Goal: Information Seeking & Learning: Learn about a topic

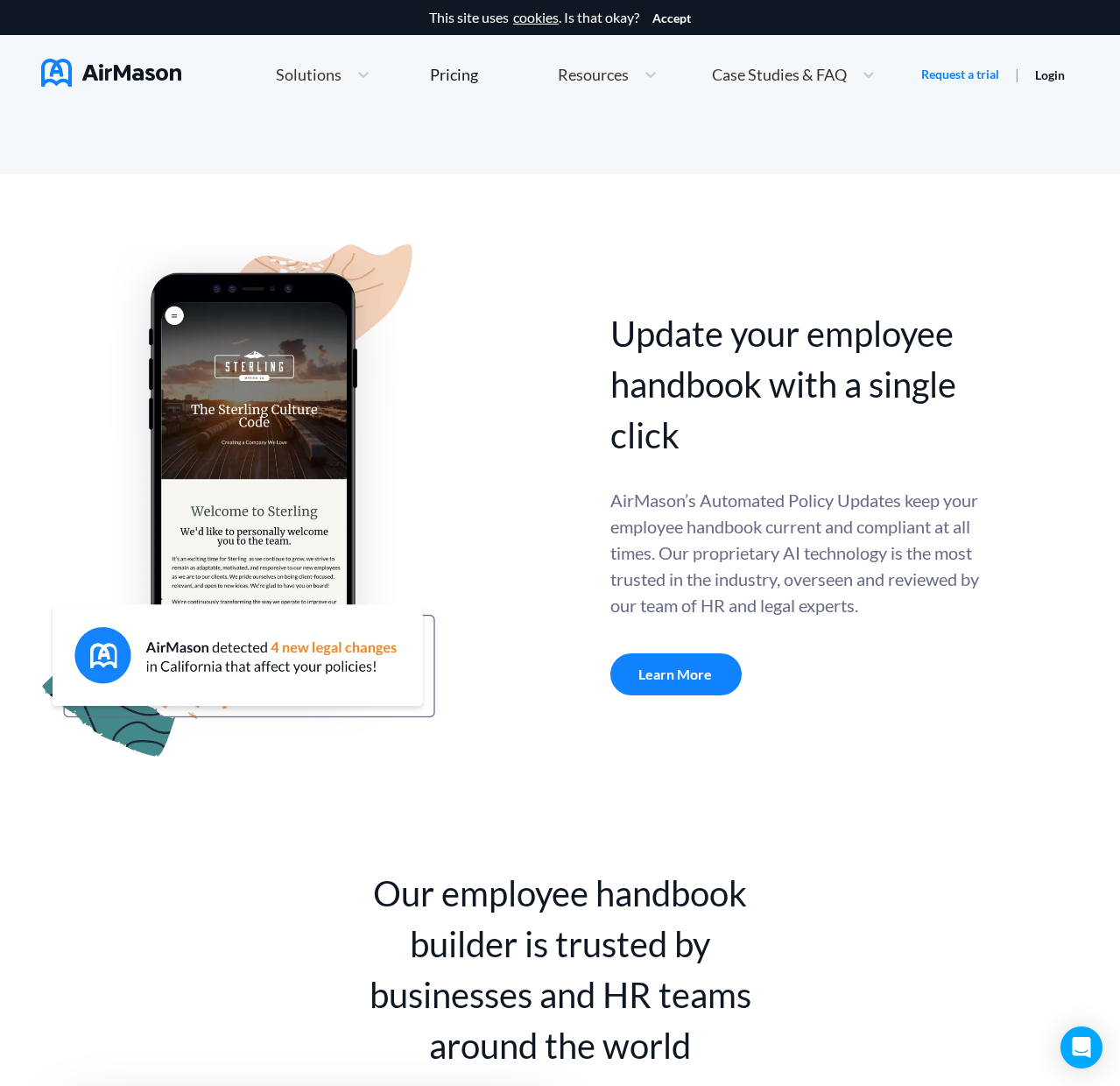
scroll to position [448, 0]
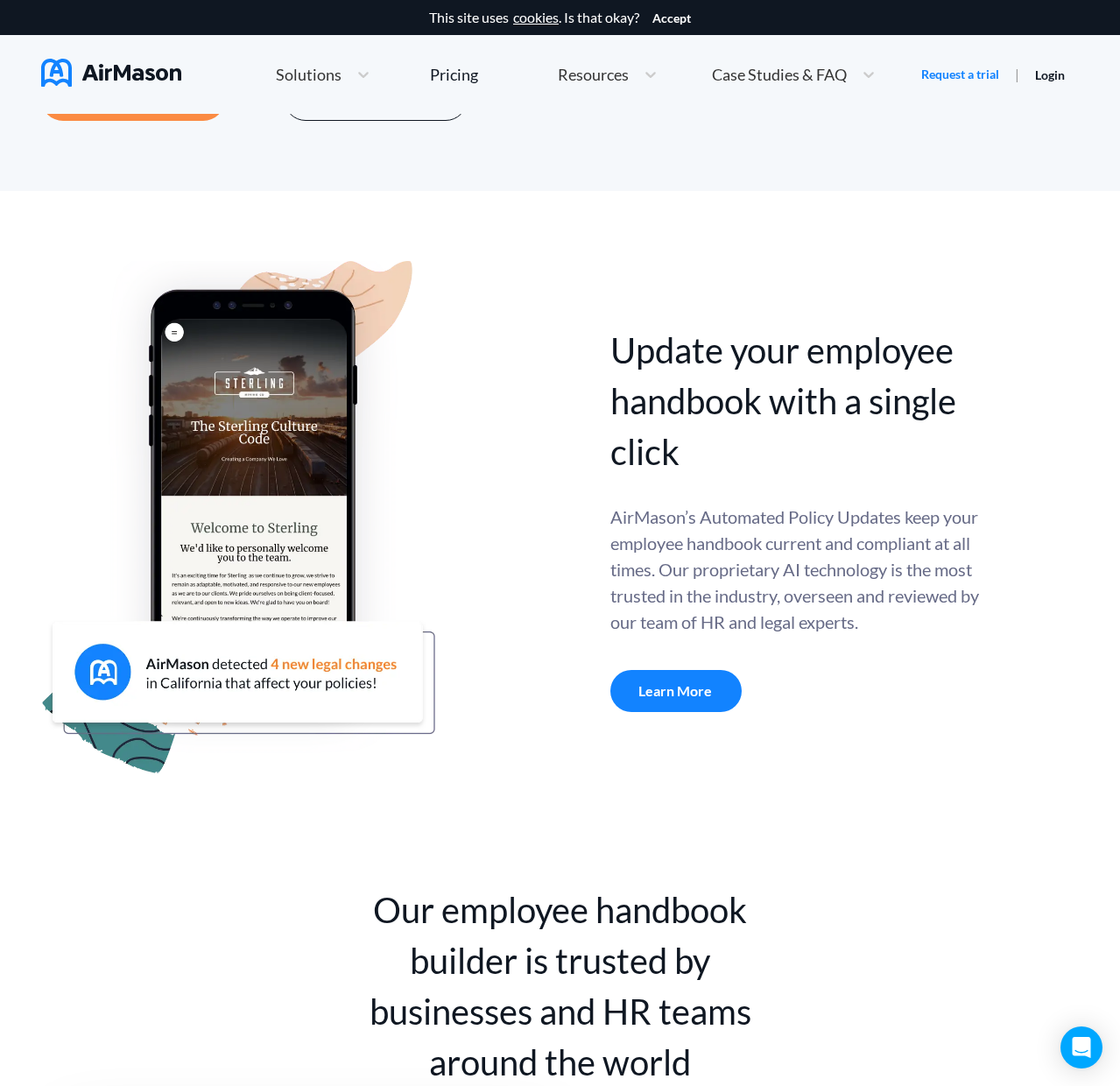
click at [537, 358] on div at bounding box center [325, 518] width 569 height 515
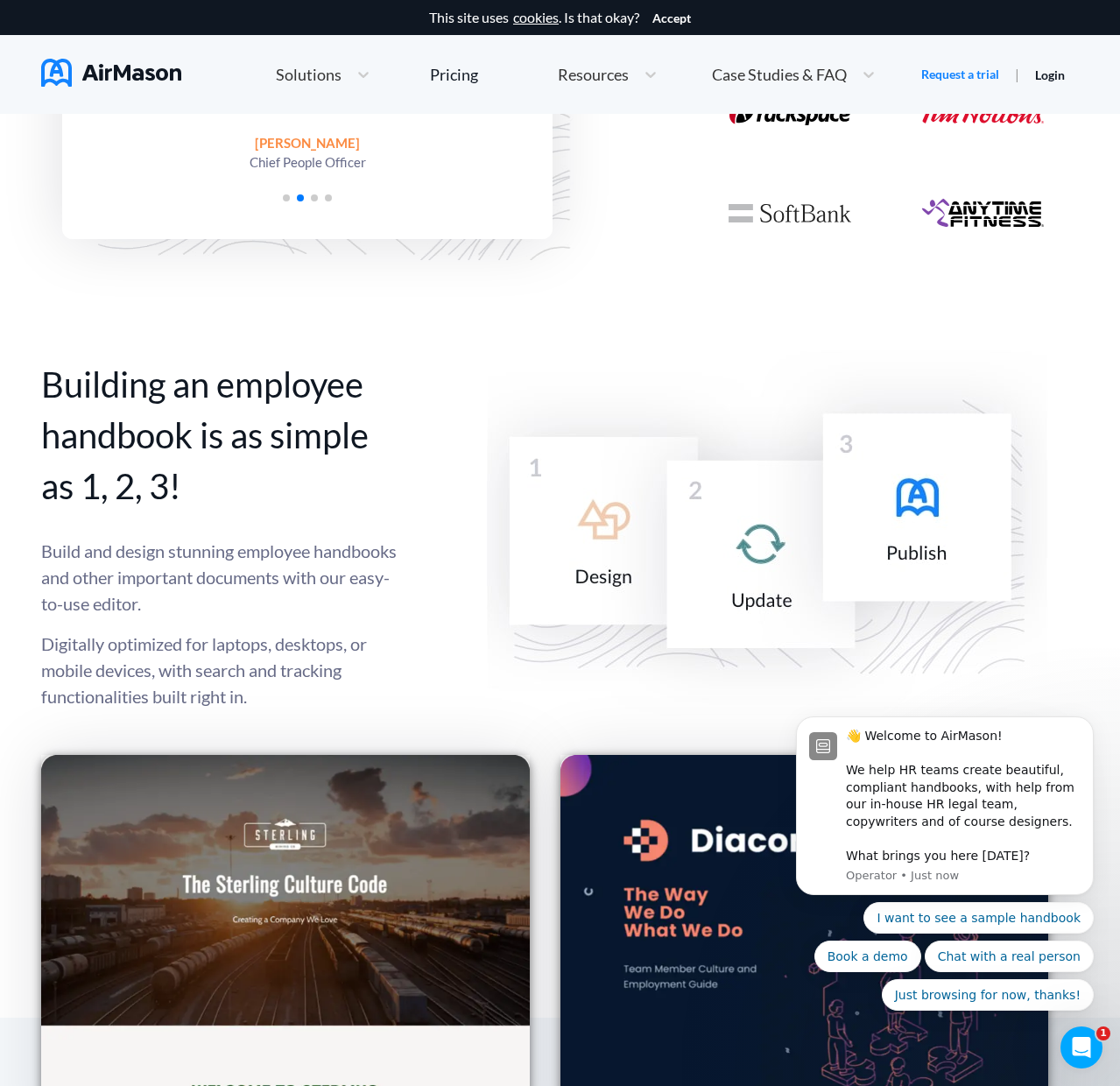
scroll to position [0, 0]
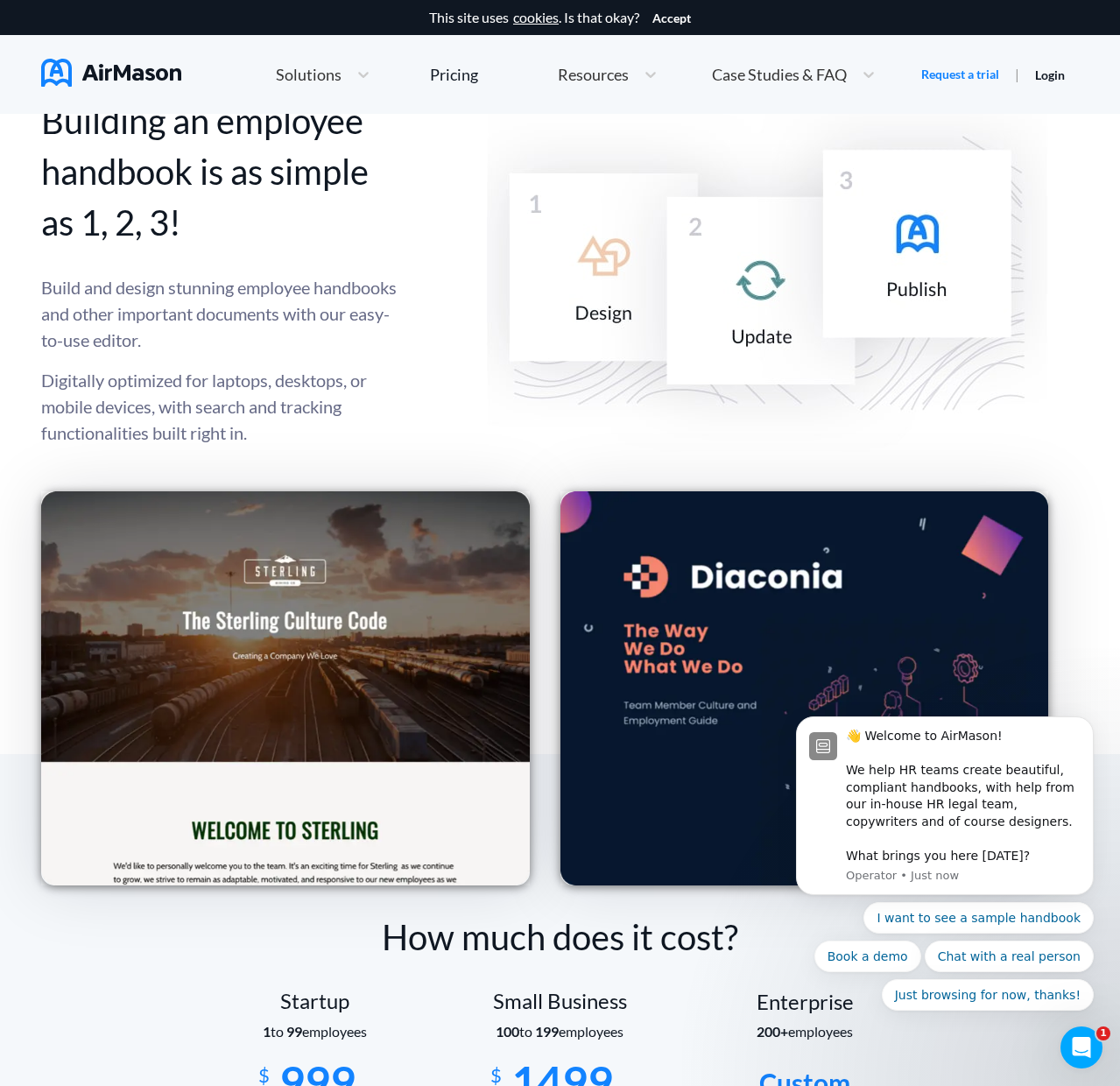
click at [482, 305] on img at bounding box center [760, 269] width 635 height 369
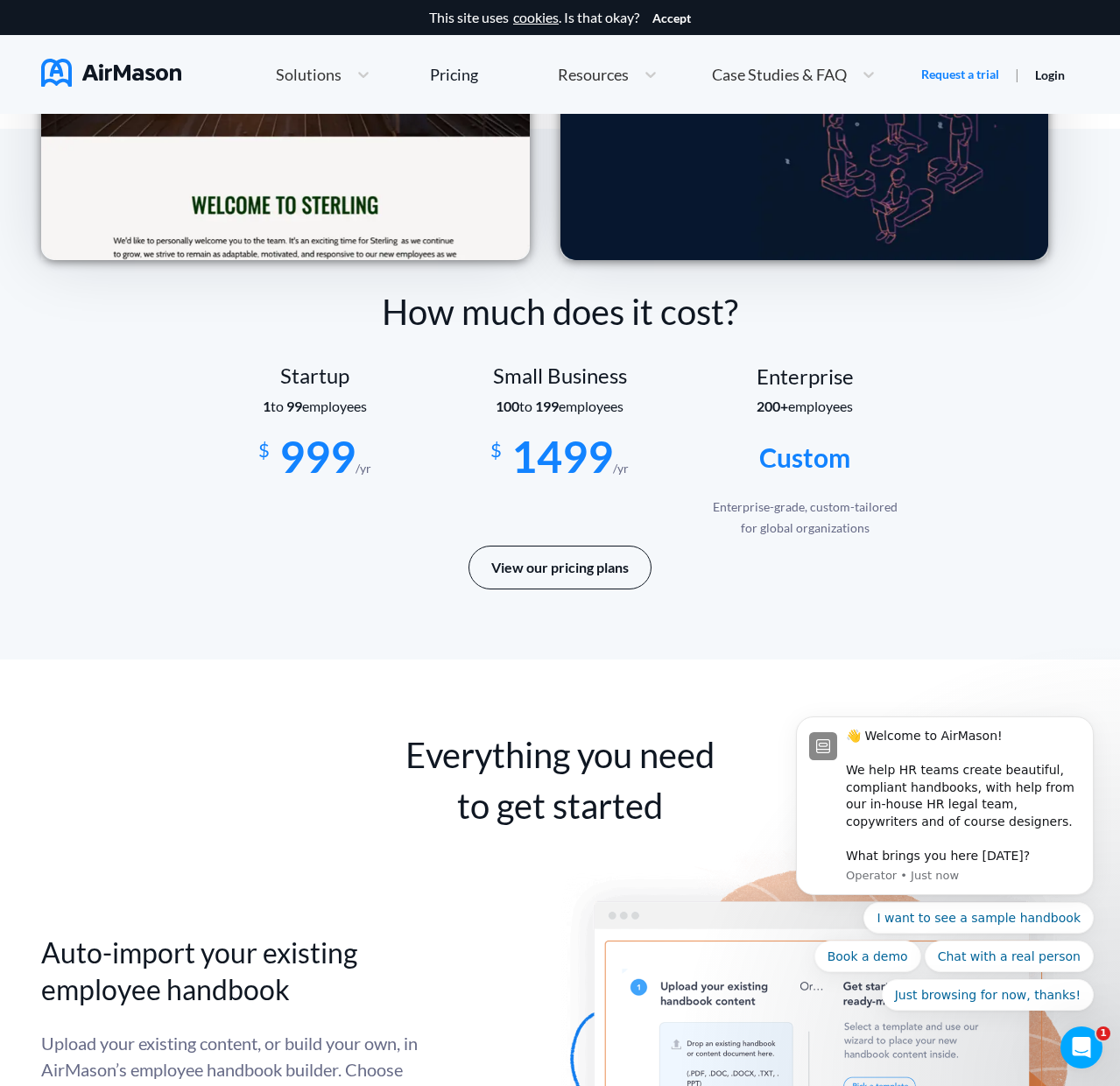
scroll to position [2789, 0]
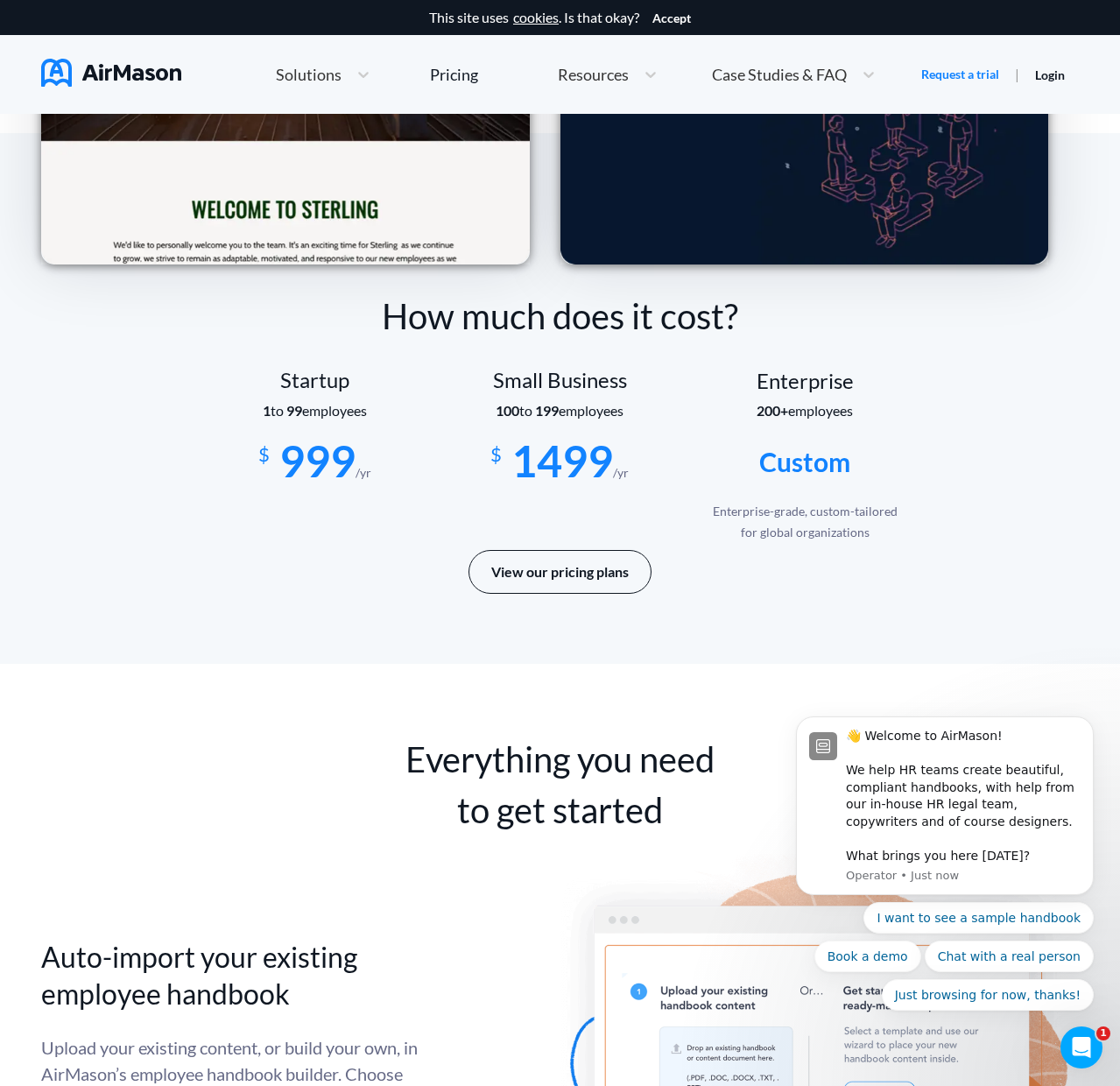
click at [394, 663] on div "How much does it cost? Startup 1 to 99 employees $ 999 /yr Small Business 100 t…" at bounding box center [560, 398] width 1120 height 530
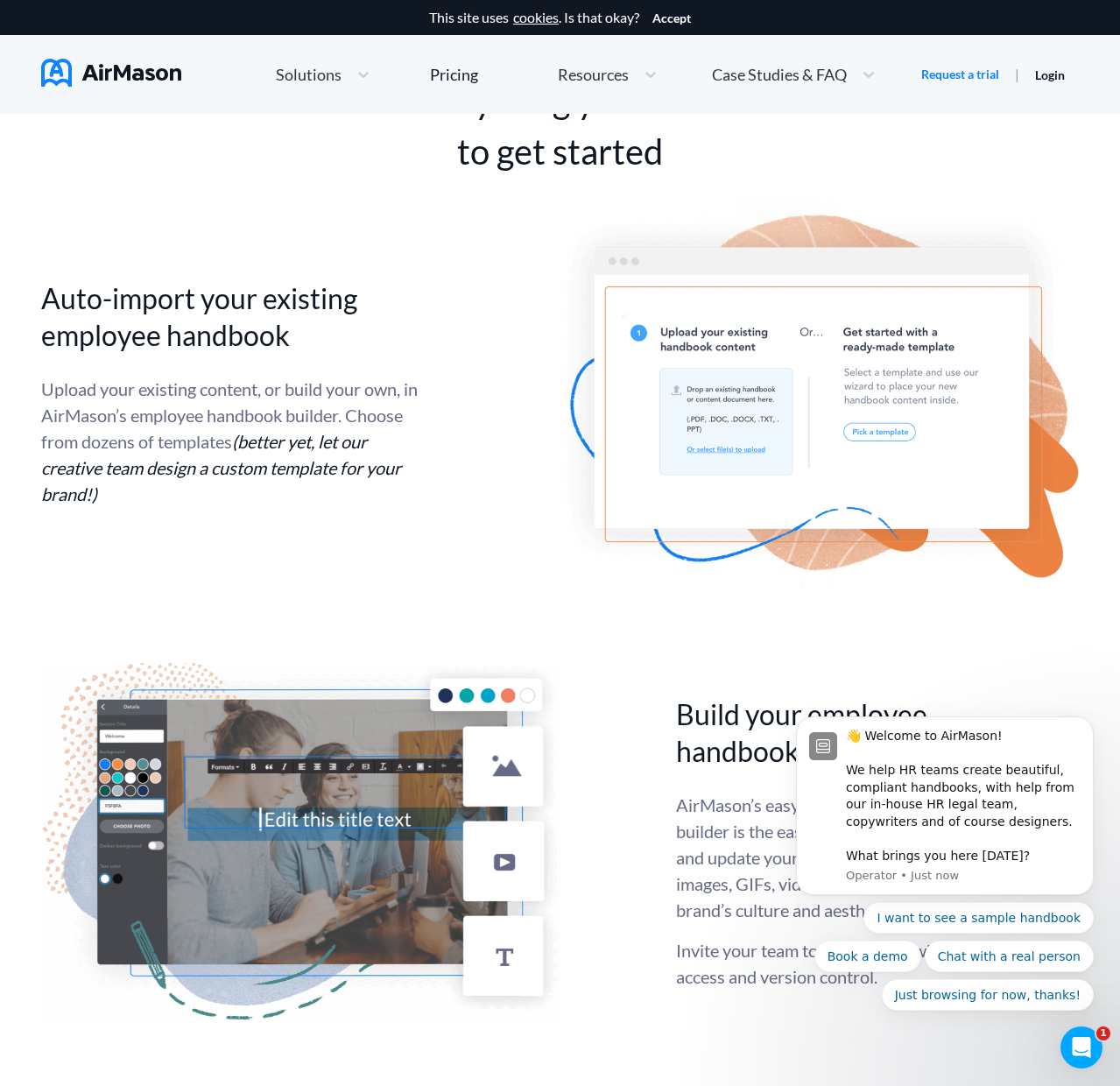
scroll to position [3445, 0]
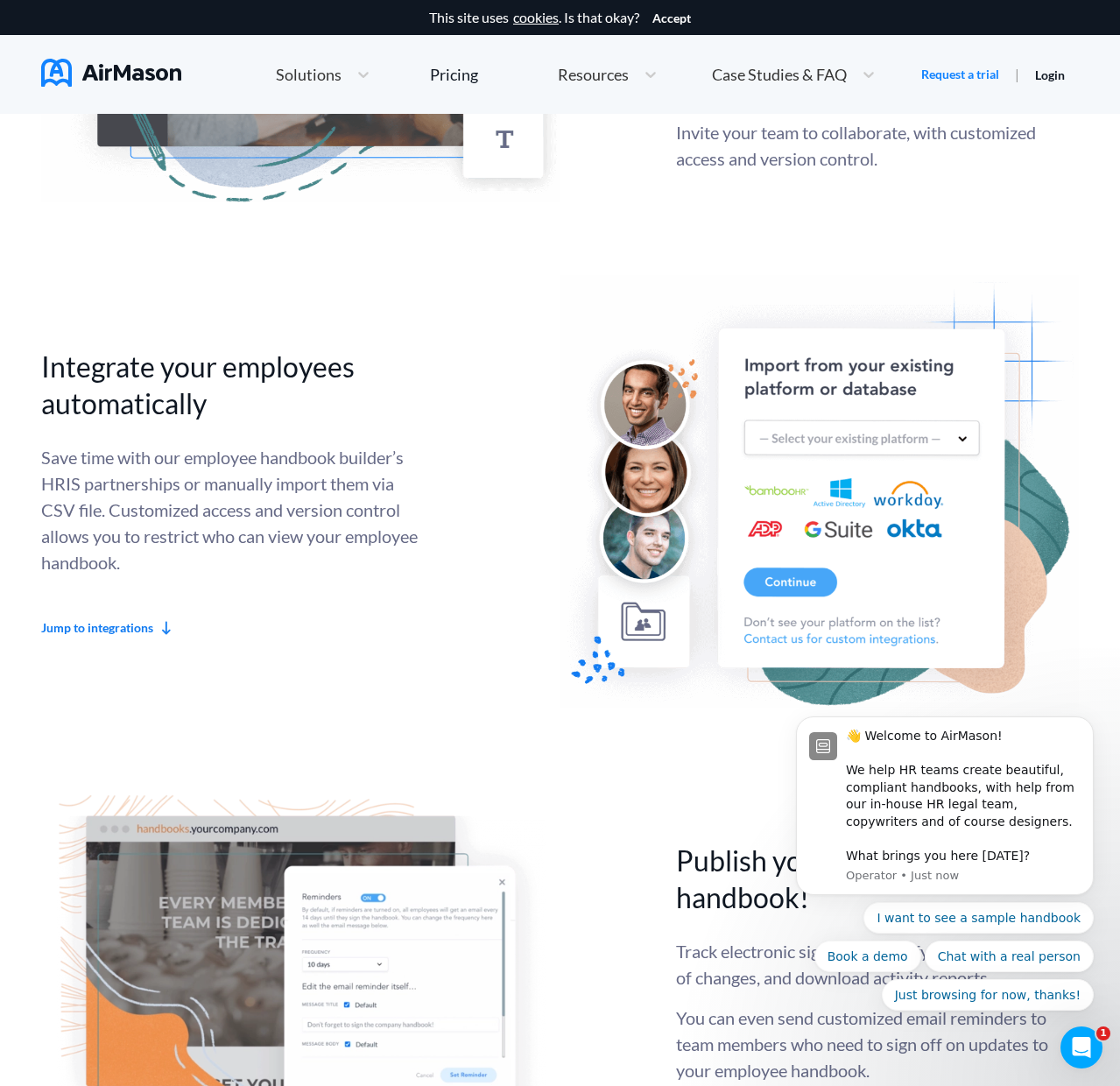
scroll to position [4393, 0]
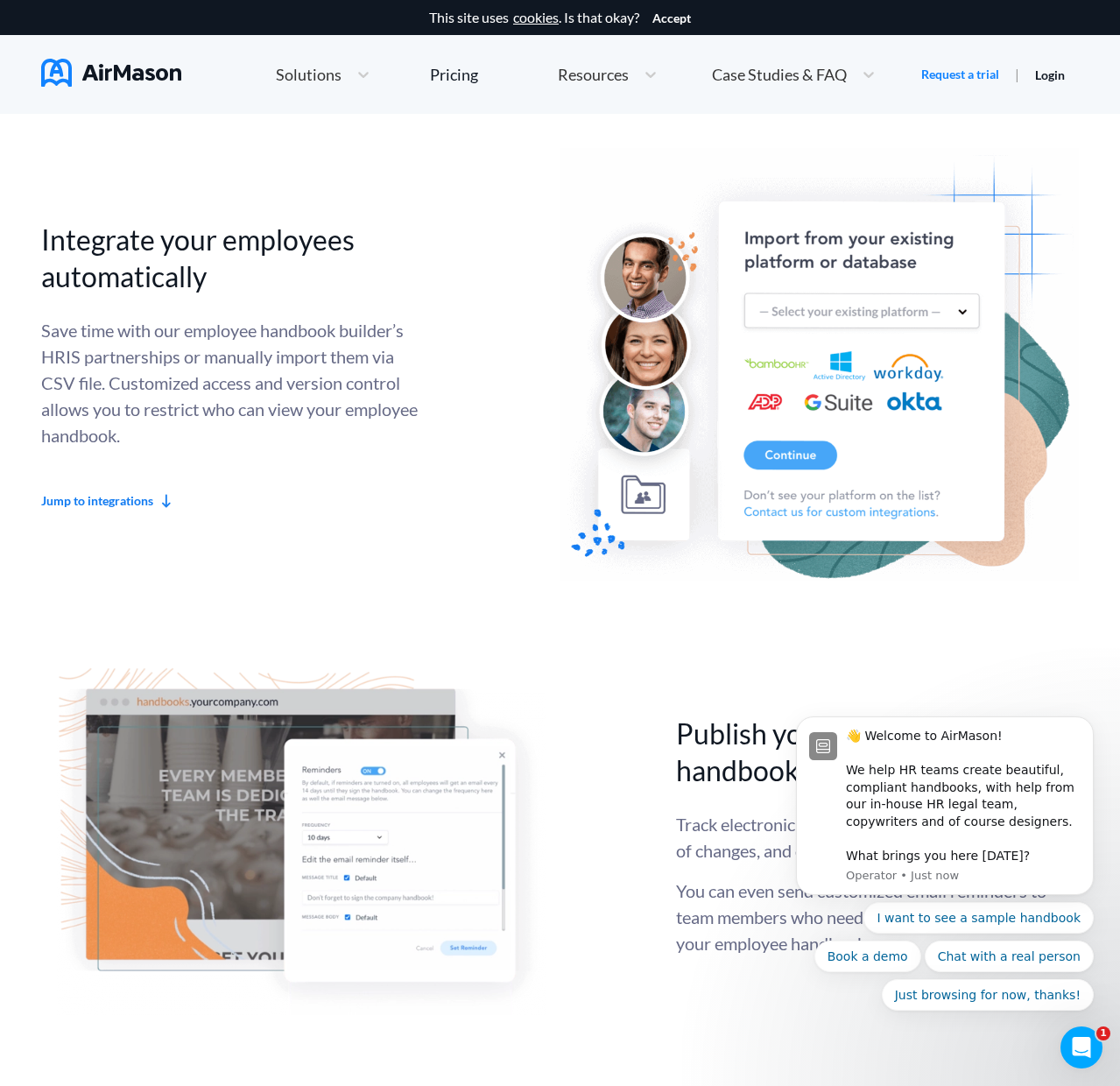
click at [579, 591] on div "Everything you need to get started Auto-import your existing employee handbook …" at bounding box center [560, 643] width 1038 height 3025
click at [958, 285] on img at bounding box center [819, 364] width 519 height 433
click at [928, 307] on img at bounding box center [819, 364] width 519 height 433
click at [962, 308] on img at bounding box center [819, 364] width 519 height 433
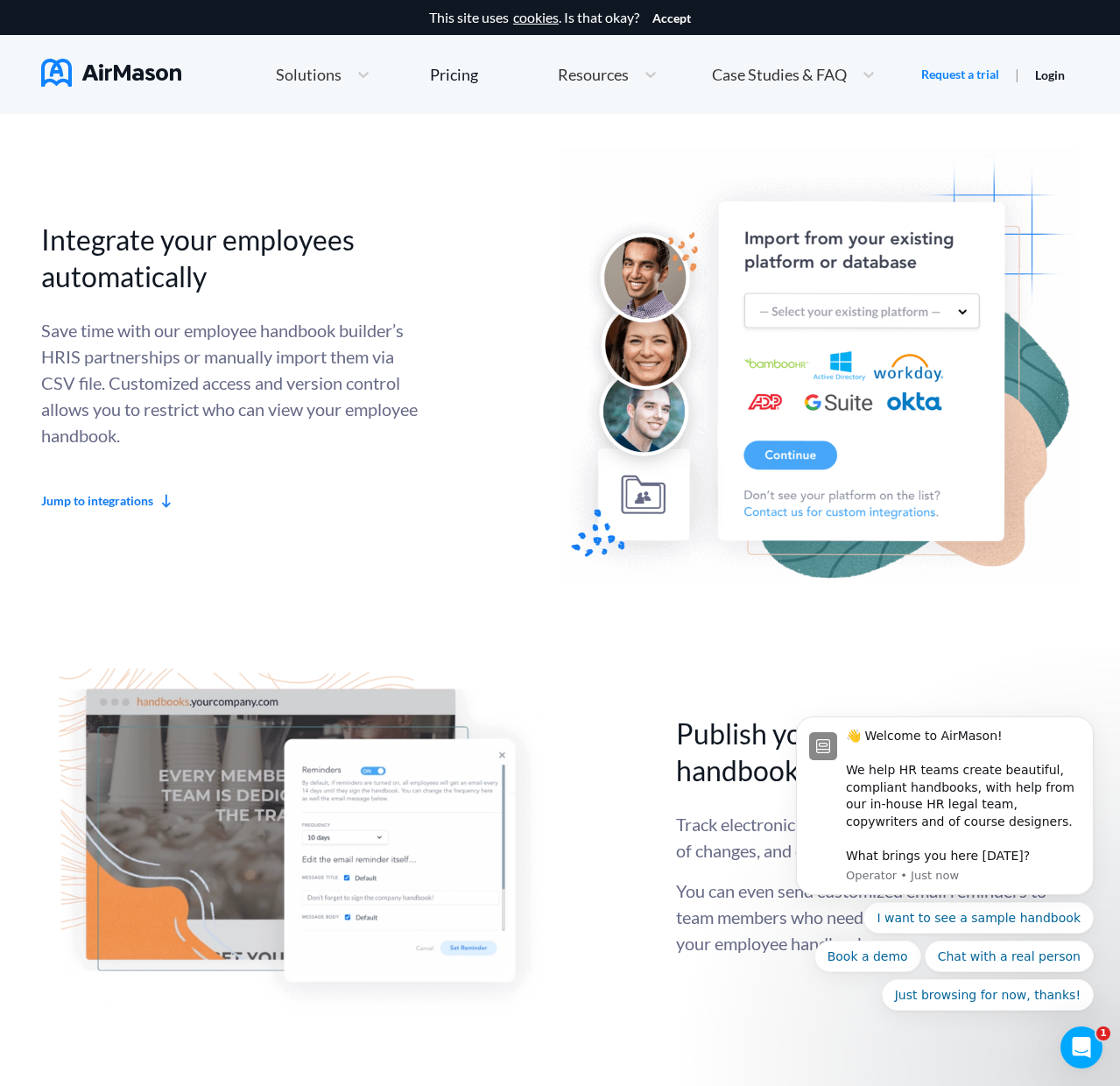
click at [962, 308] on img at bounding box center [819, 364] width 519 height 433
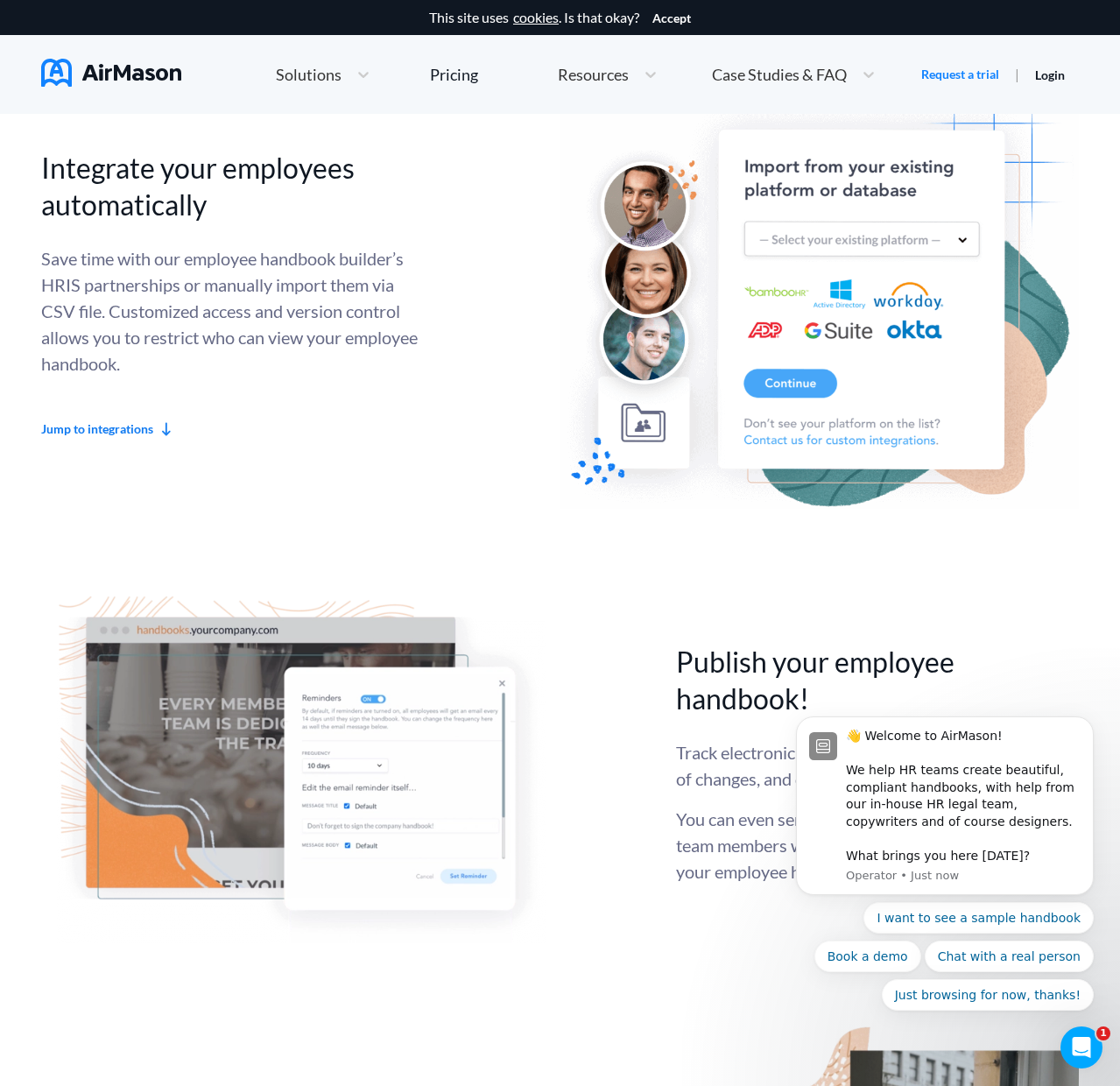
scroll to position [4479, 0]
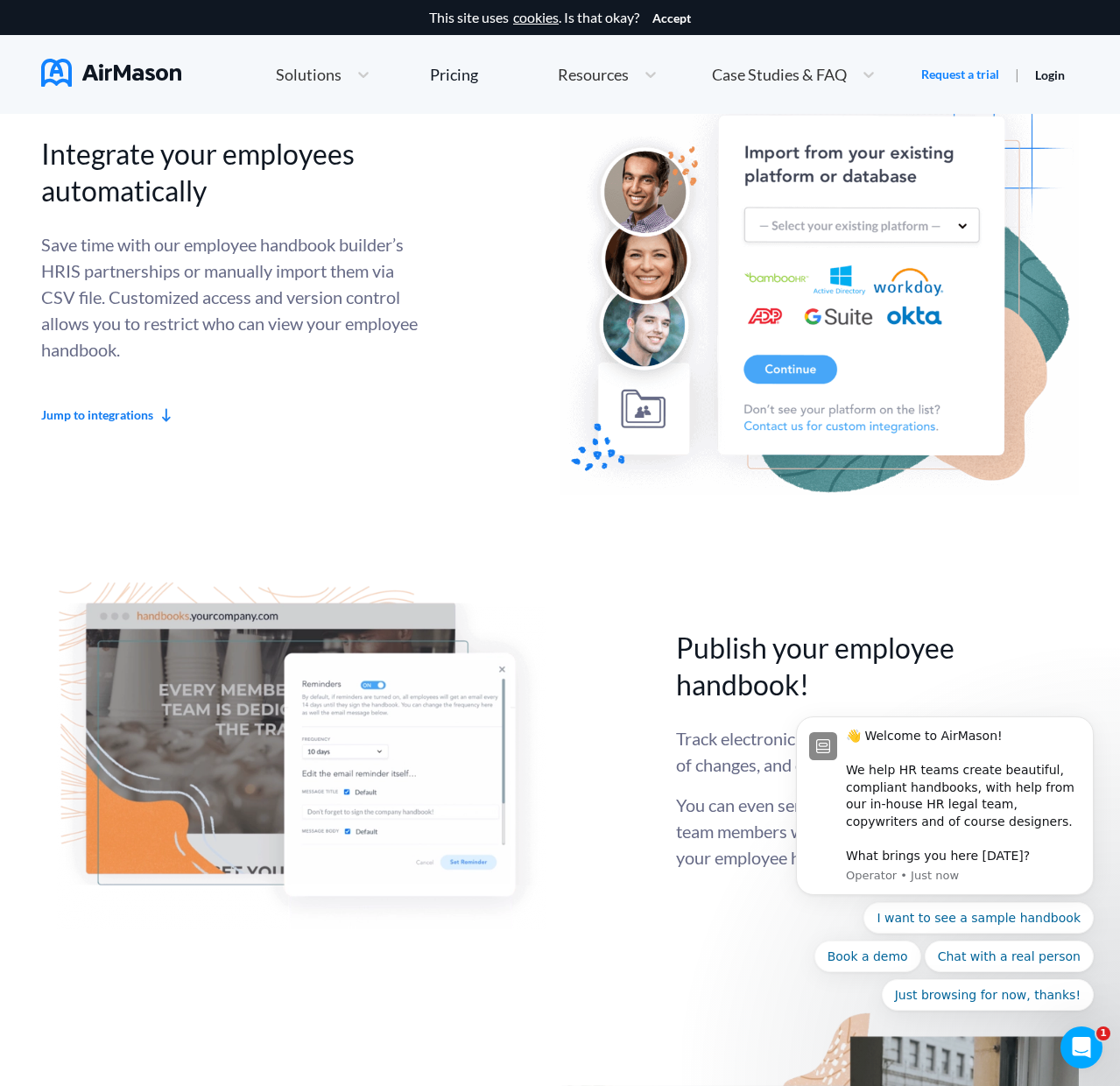
click at [555, 469] on div "Integrate your employees automatically Save time with our employee handbook bui…" at bounding box center [560, 280] width 1038 height 435
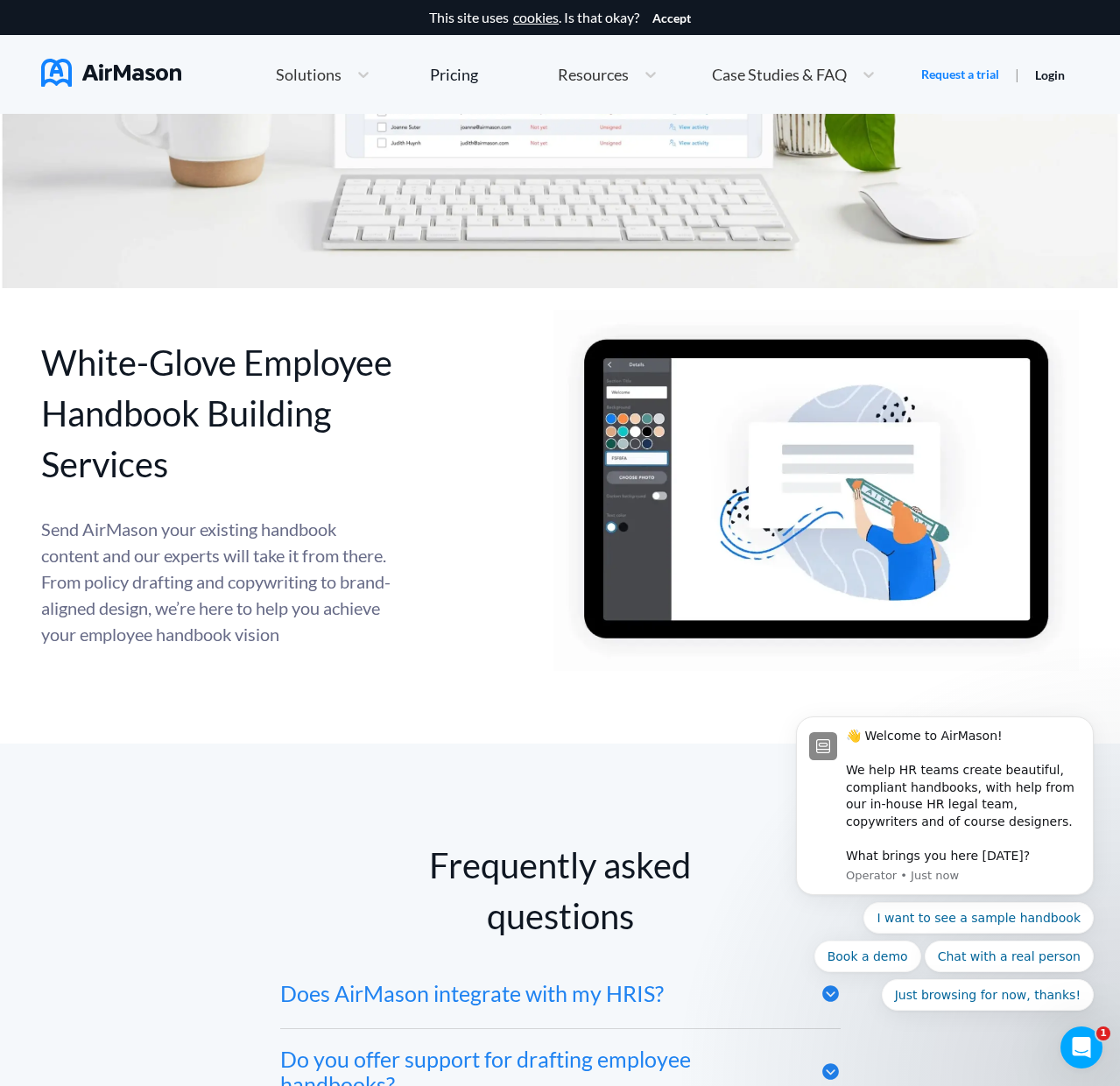
scroll to position [7638, 0]
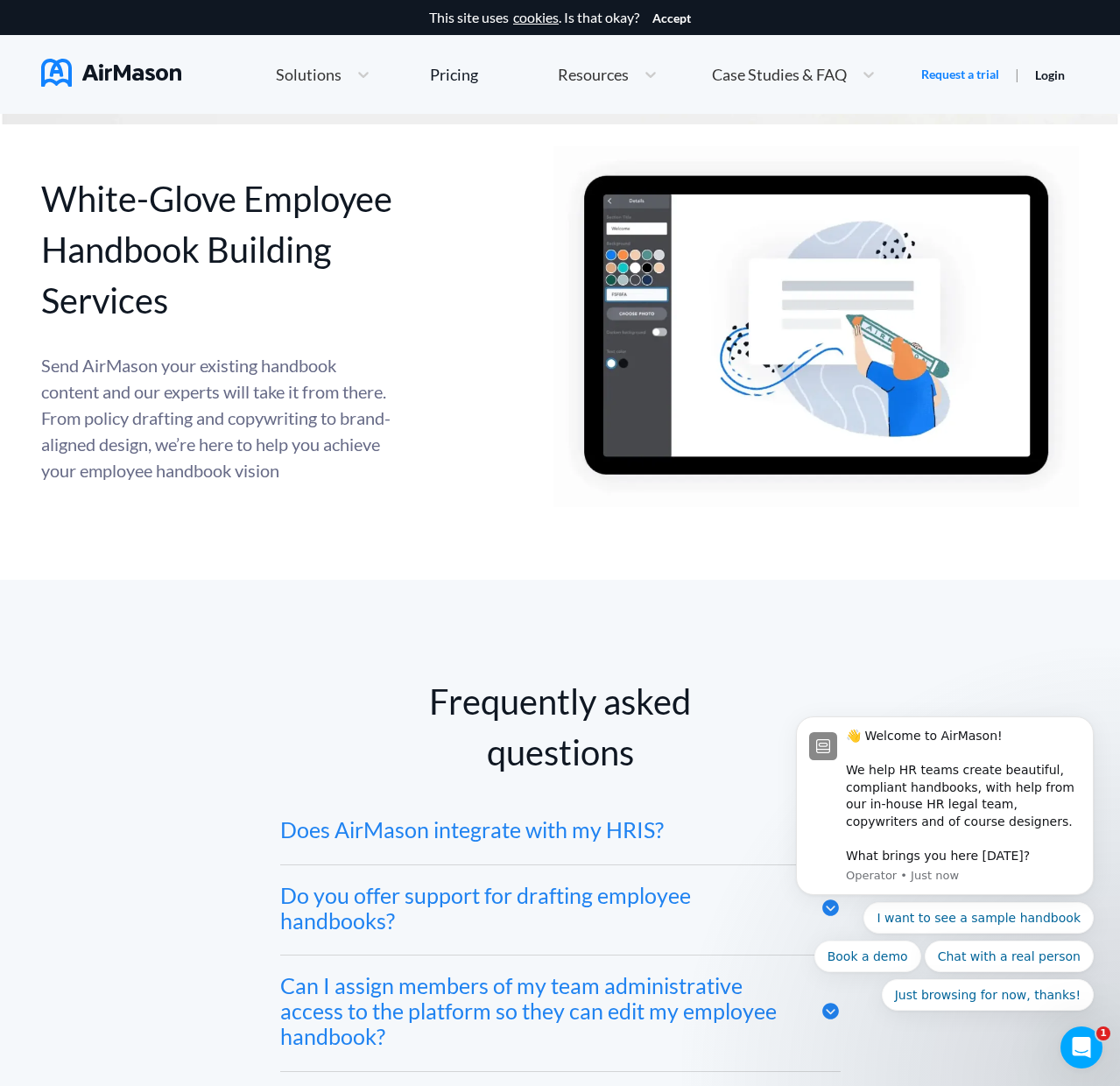
click at [555, 469] on img at bounding box center [816, 326] width 525 height 361
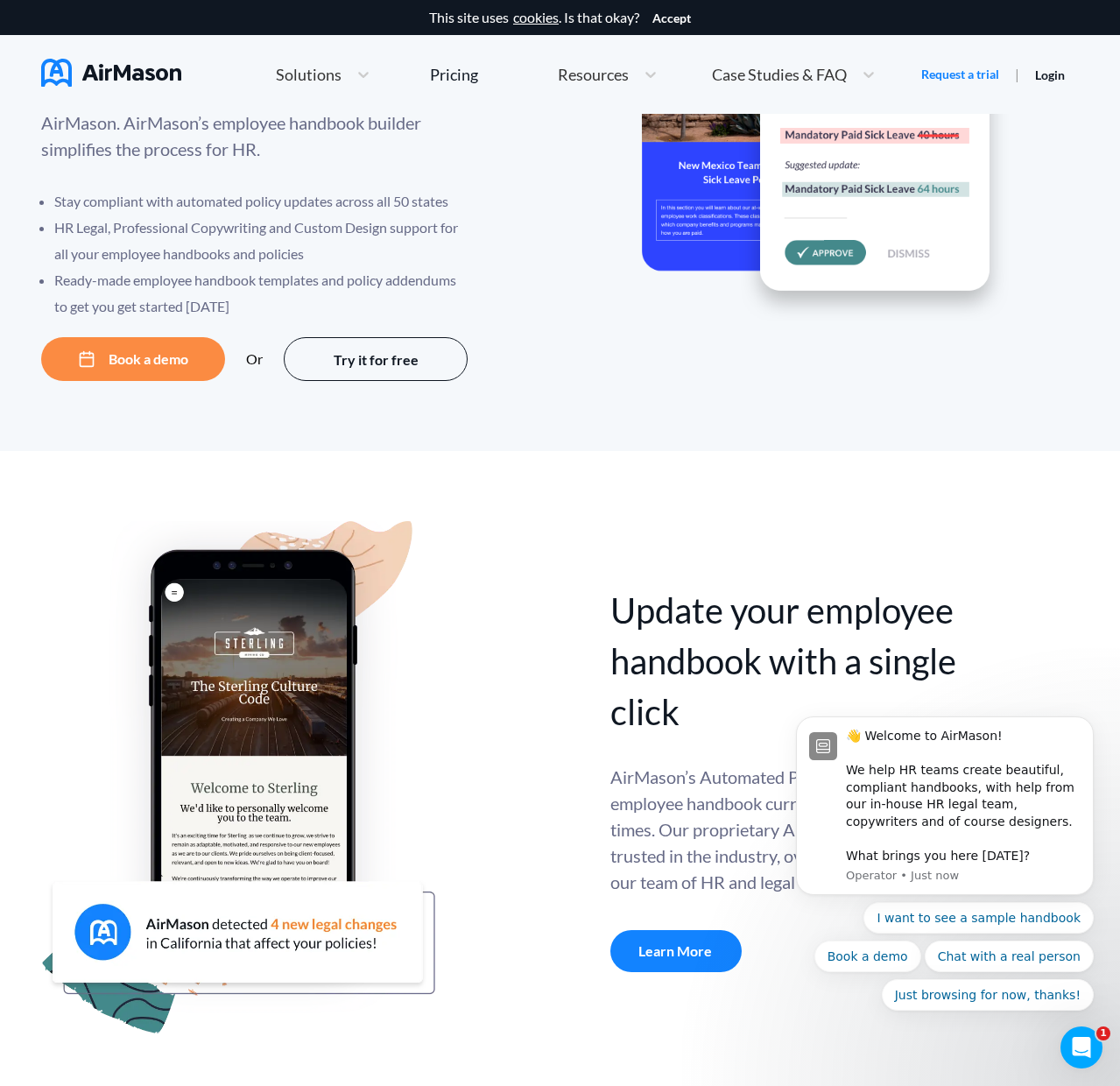
scroll to position [0, 0]
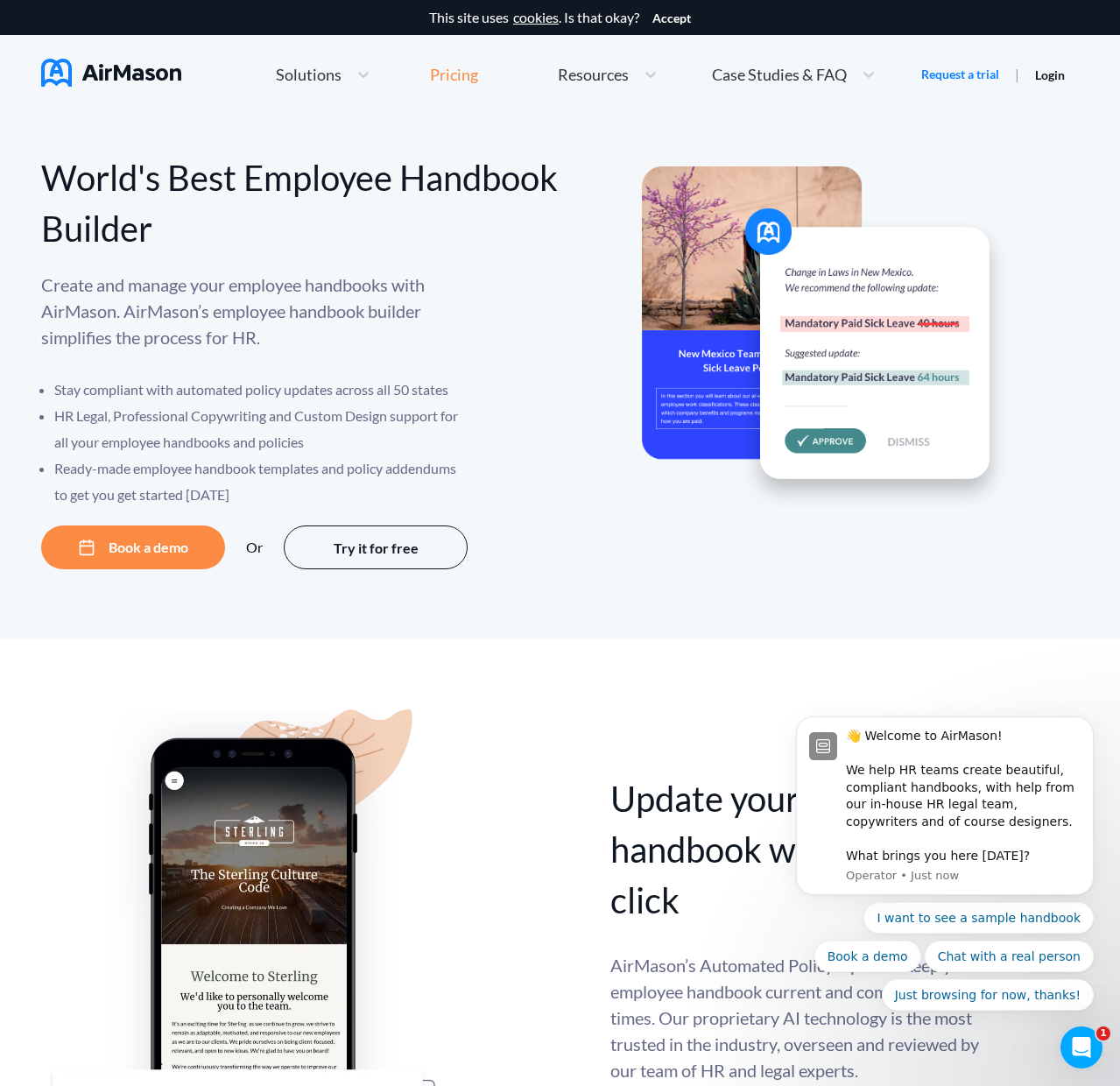
click at [470, 74] on div "Pricing" at bounding box center [454, 74] width 48 height 16
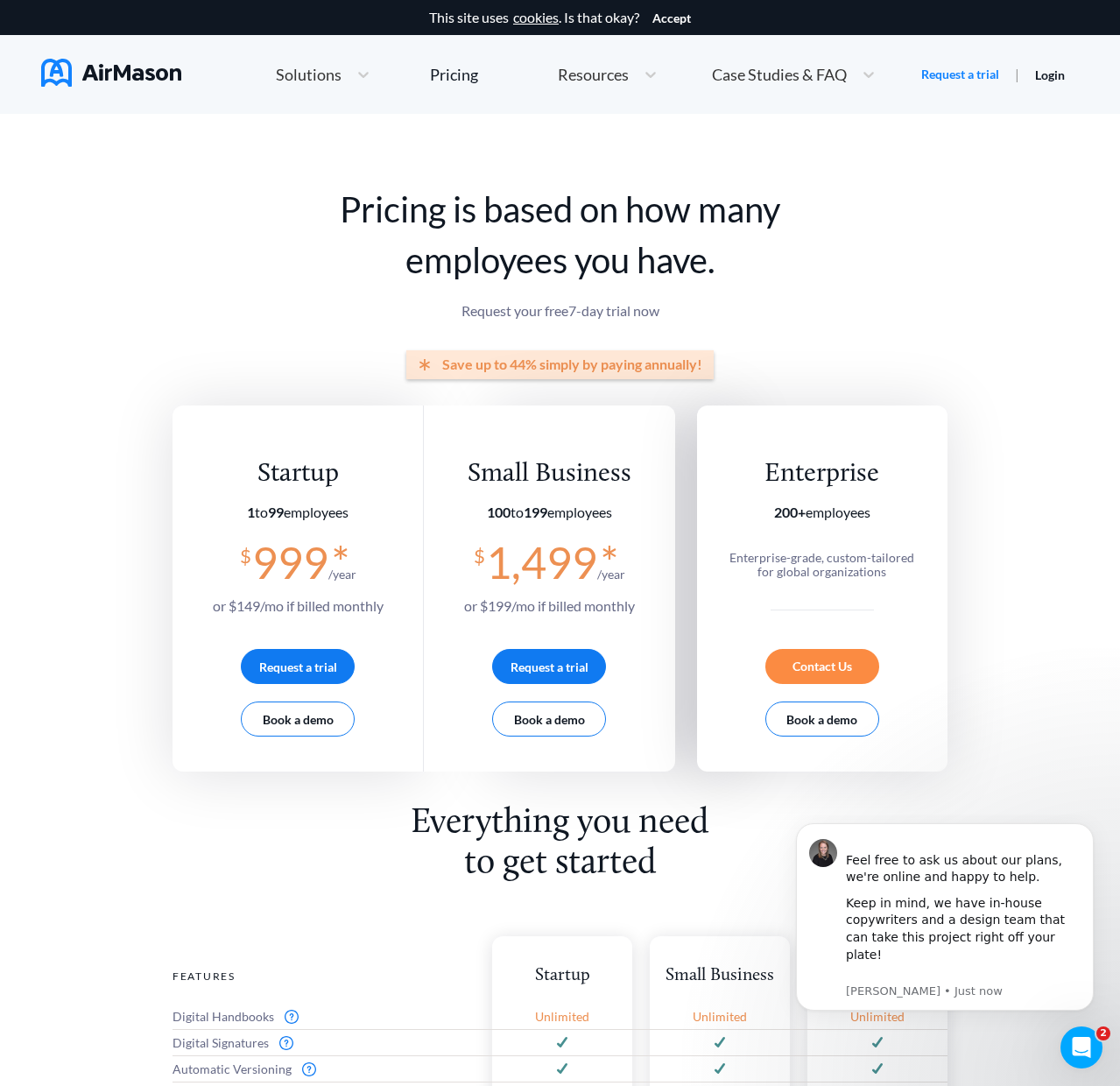
click at [624, 71] on span "Resources" at bounding box center [592, 74] width 71 height 16
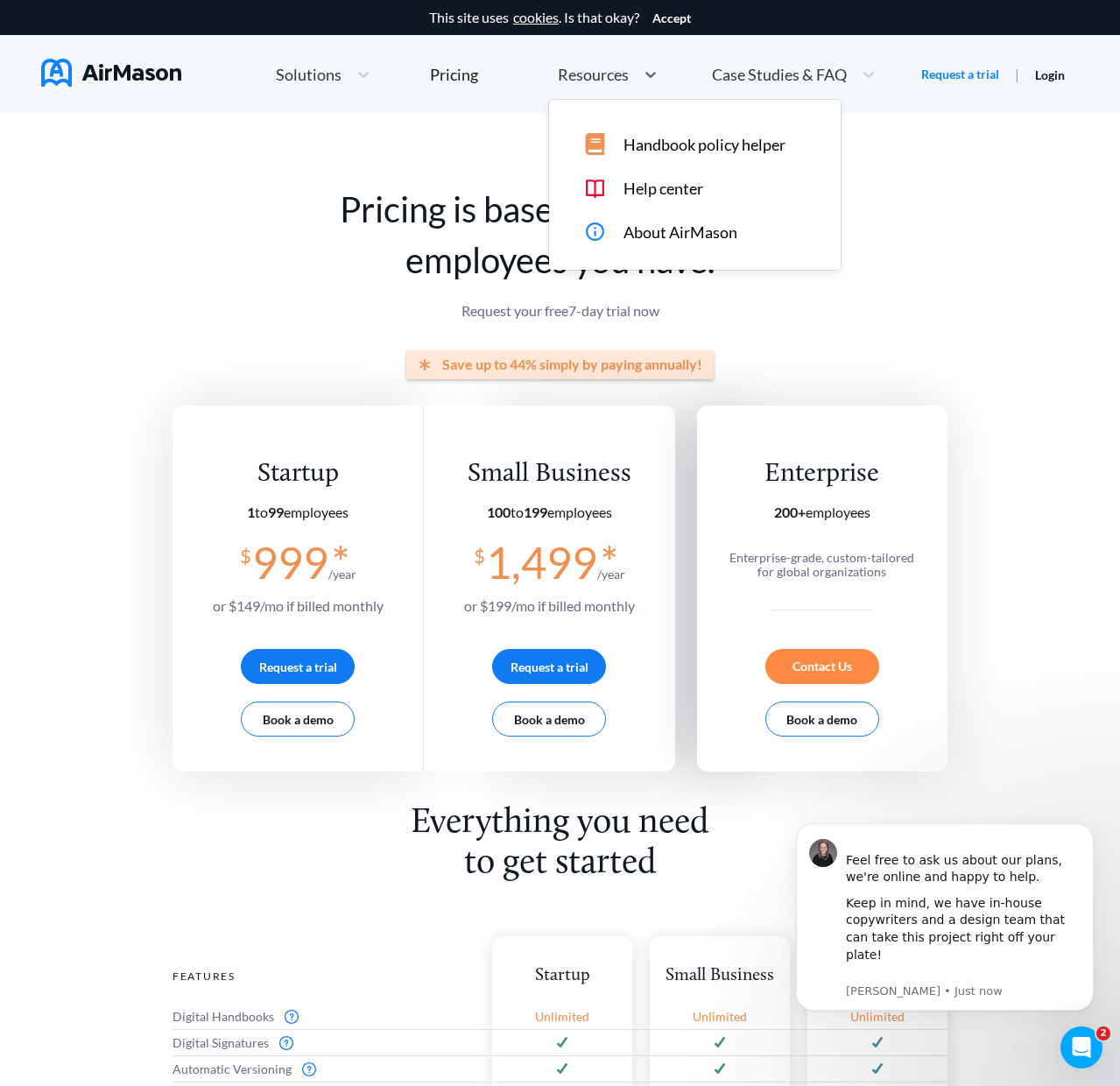
click at [602, 134] on icon at bounding box center [595, 144] width 22 height 22
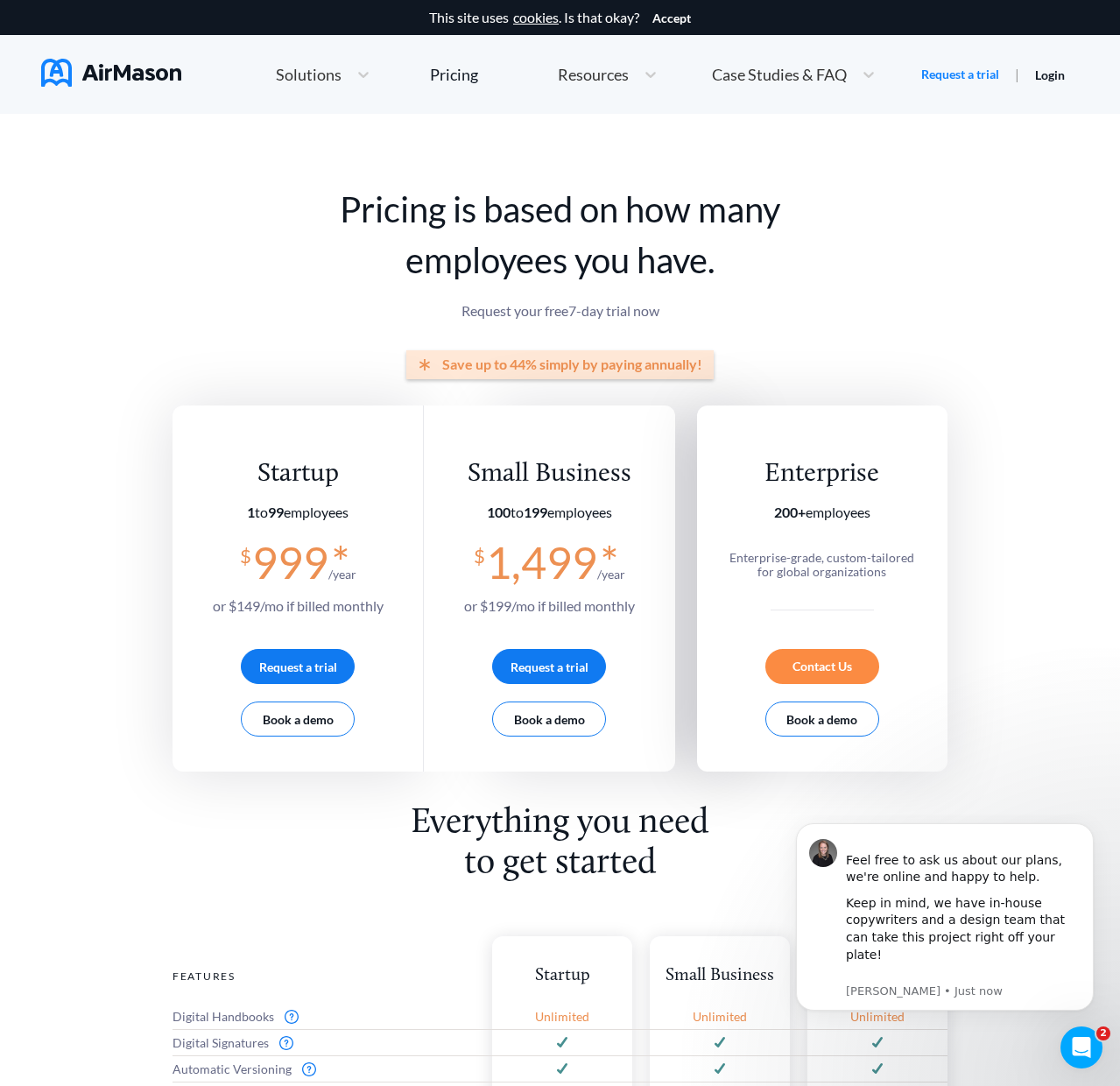
click at [321, 90] on div "Solutions" at bounding box center [323, 75] width 112 height 38
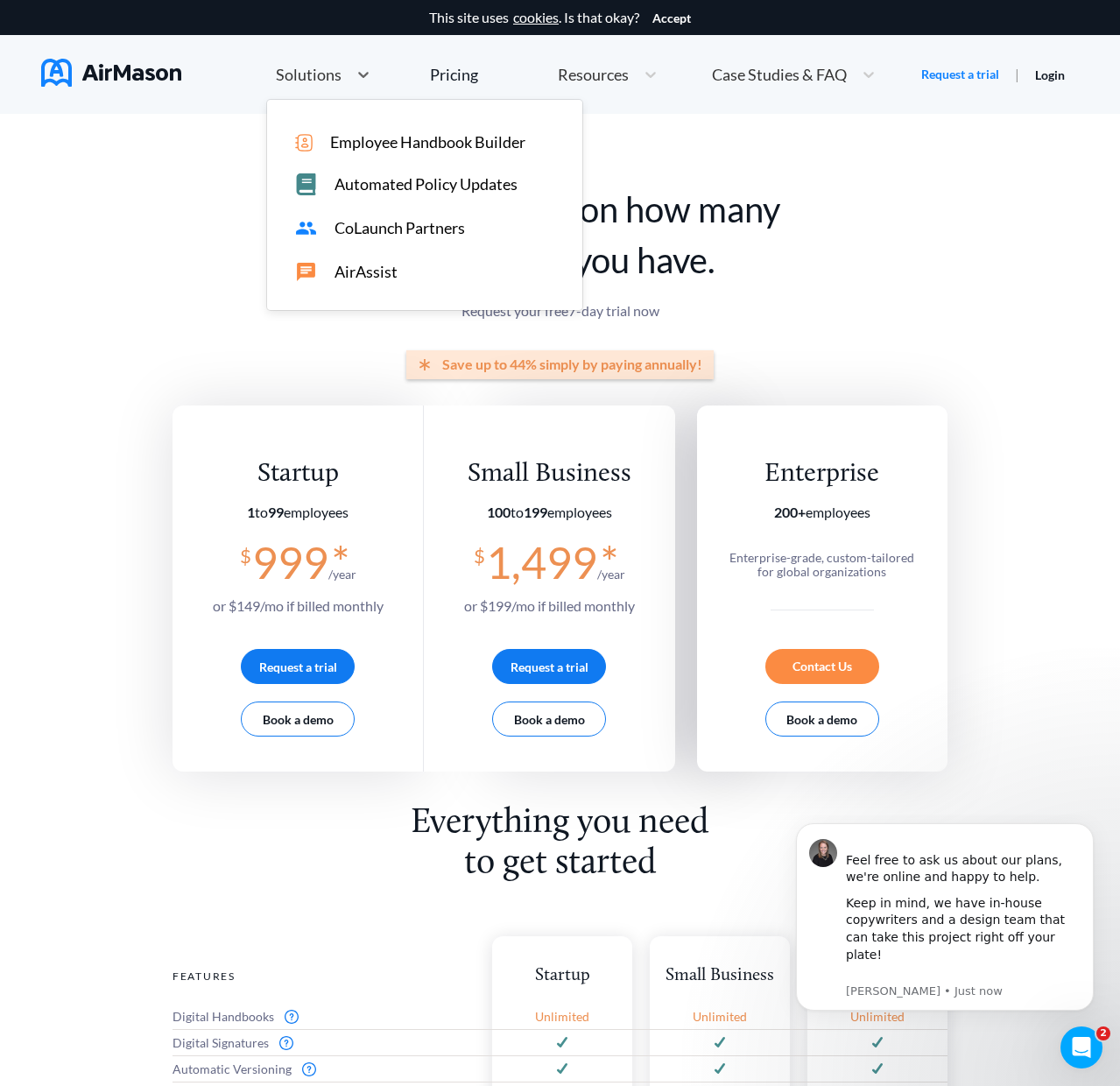
click at [372, 178] on span "Automated Policy Updates" at bounding box center [426, 184] width 183 height 19
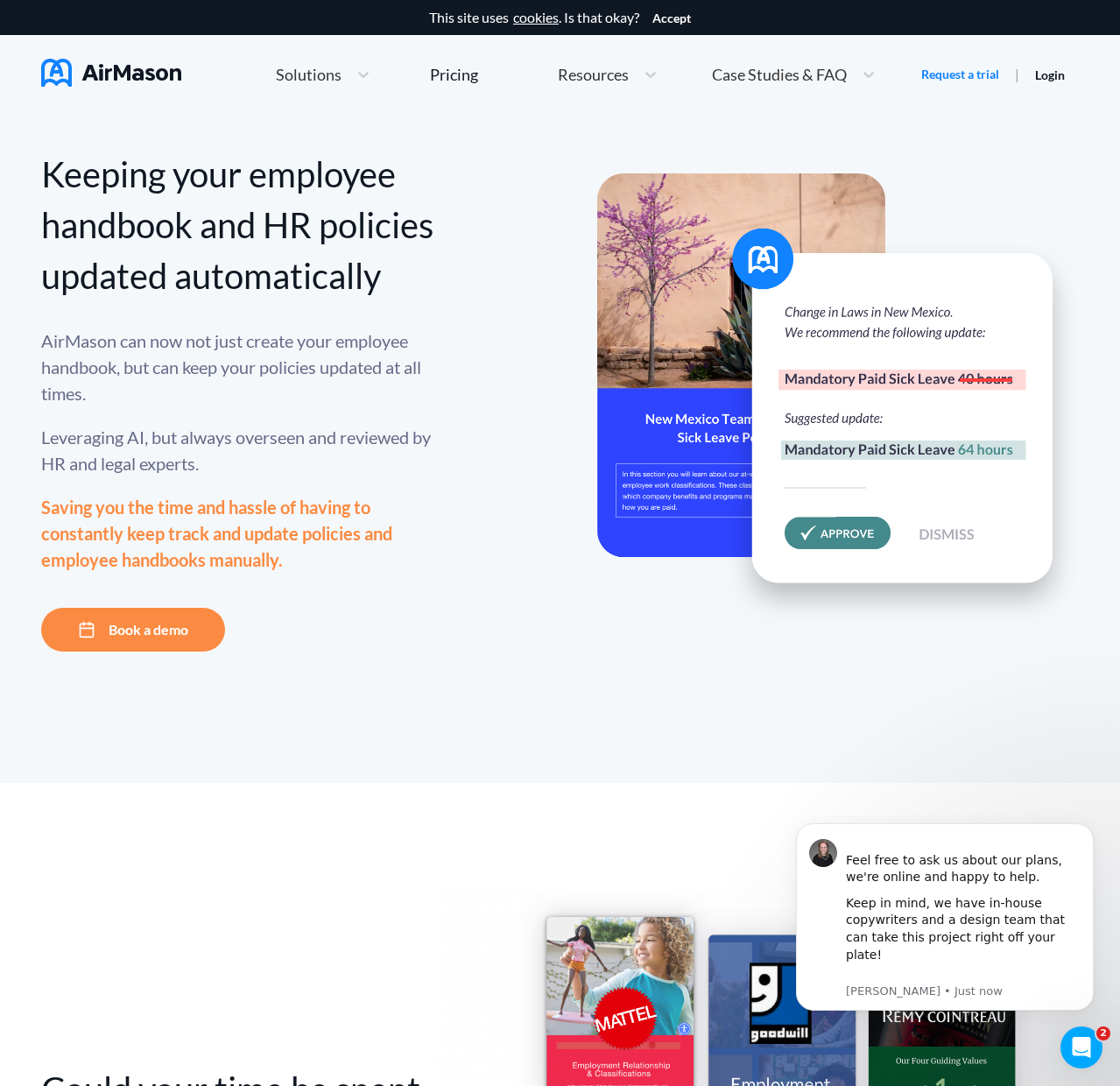
click at [281, 232] on div "Keeping your employee handbook and HR policies updated automatically" at bounding box center [238, 225] width 394 height 152
click at [450, 239] on div "Keeping your employee handbook and HR policies updated automatically AirMason c…" at bounding box center [560, 400] width 1038 height 503
